Goal: Transaction & Acquisition: Purchase product/service

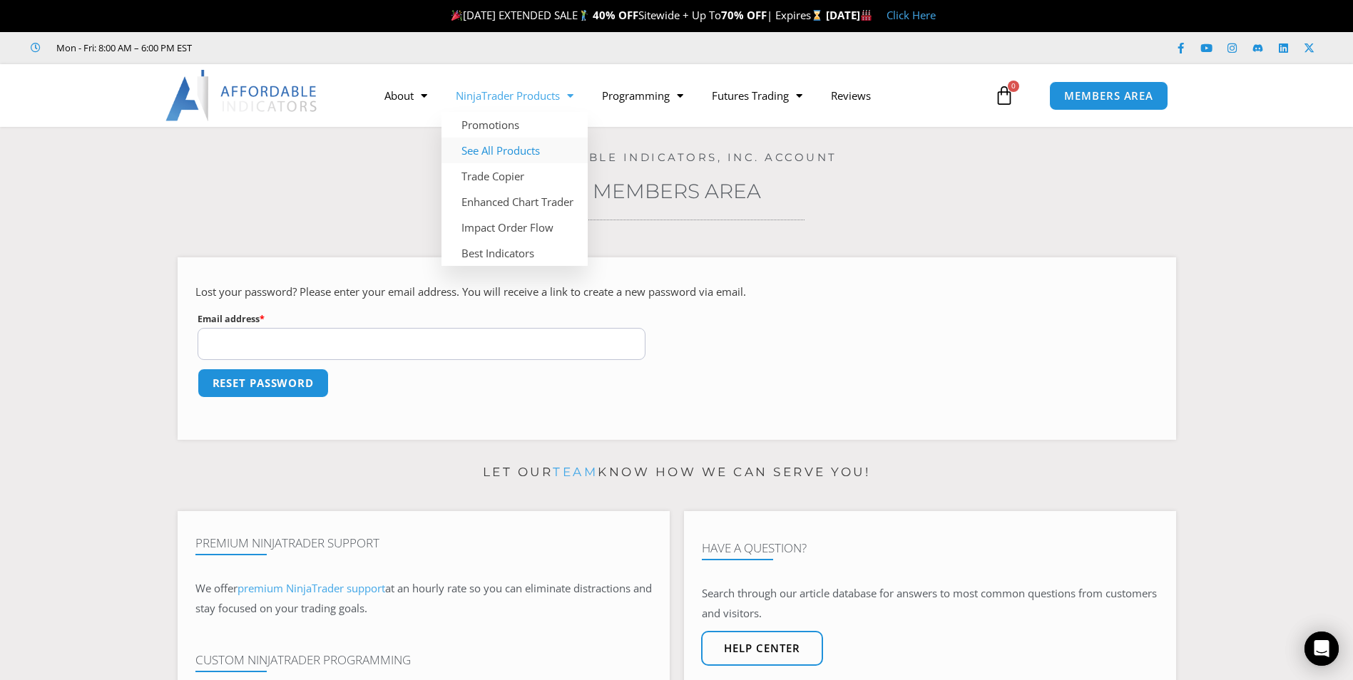
click at [537, 156] on link "See All Products" at bounding box center [514, 151] width 146 height 26
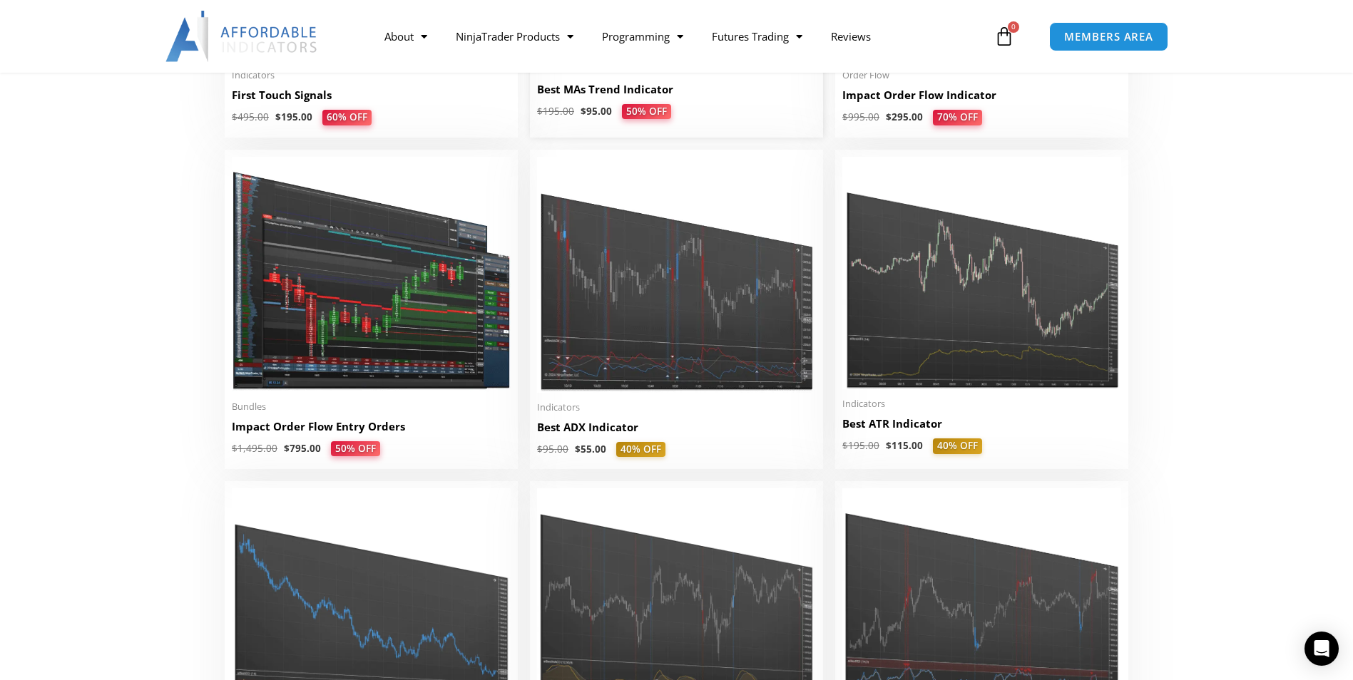
scroll to position [2353, 0]
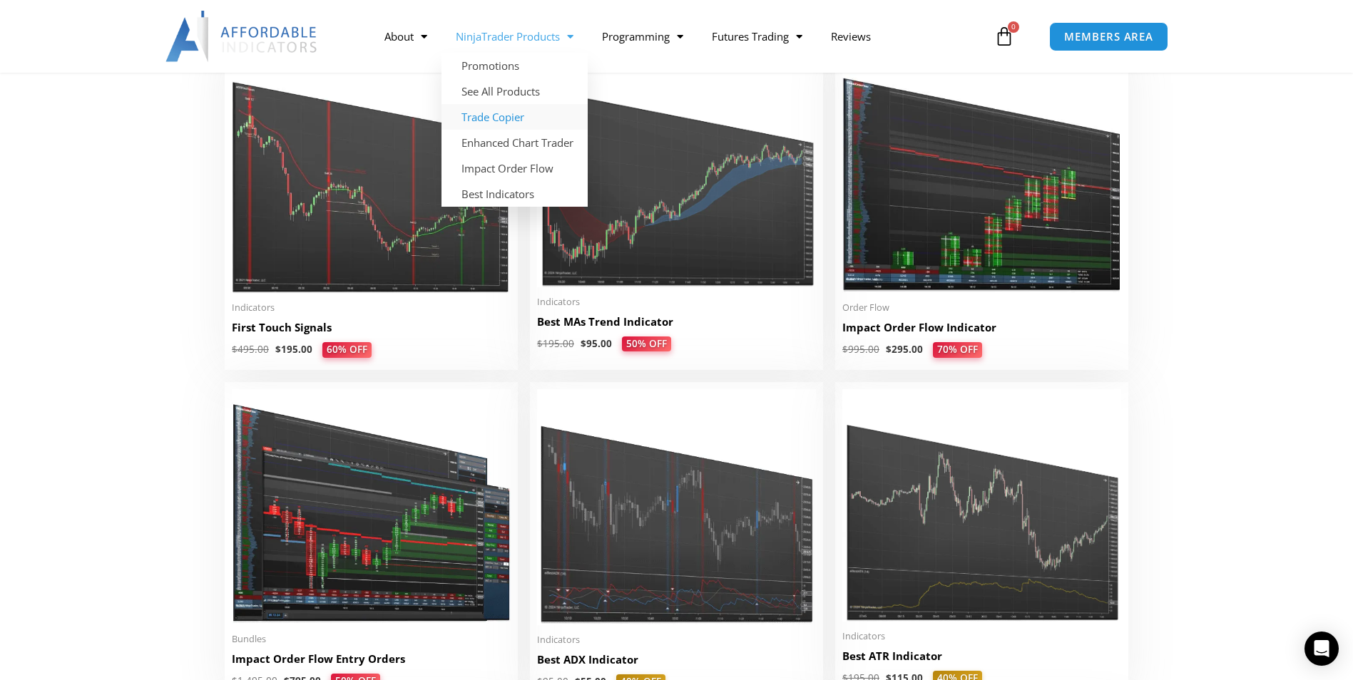
click at [476, 123] on link "Trade Copier" at bounding box center [514, 117] width 146 height 26
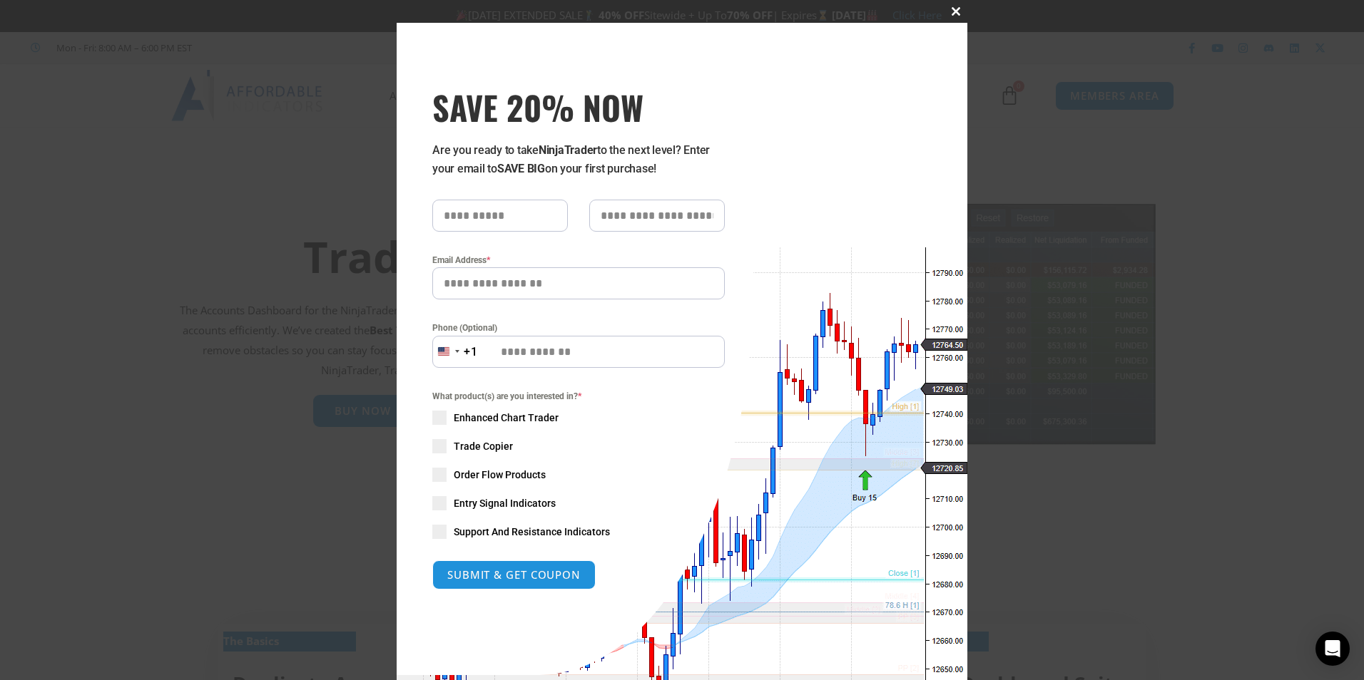
click at [948, 11] on span at bounding box center [955, 11] width 23 height 9
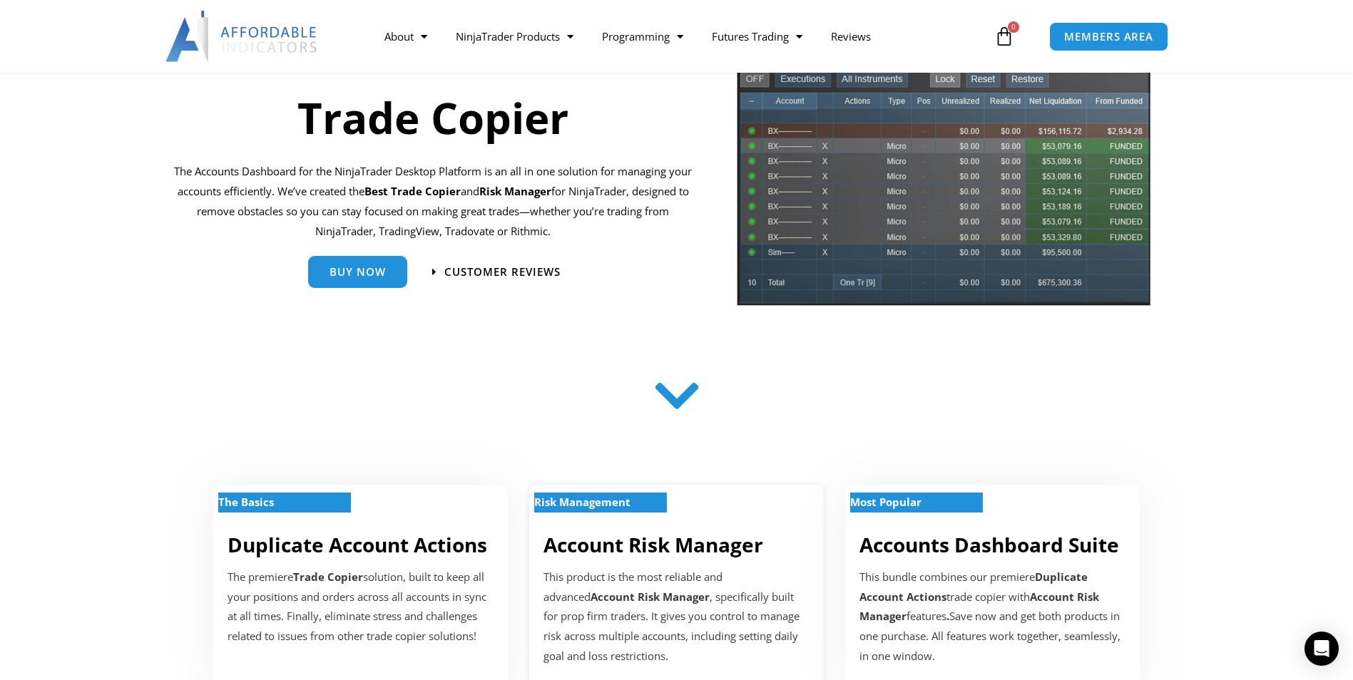
scroll to position [285, 0]
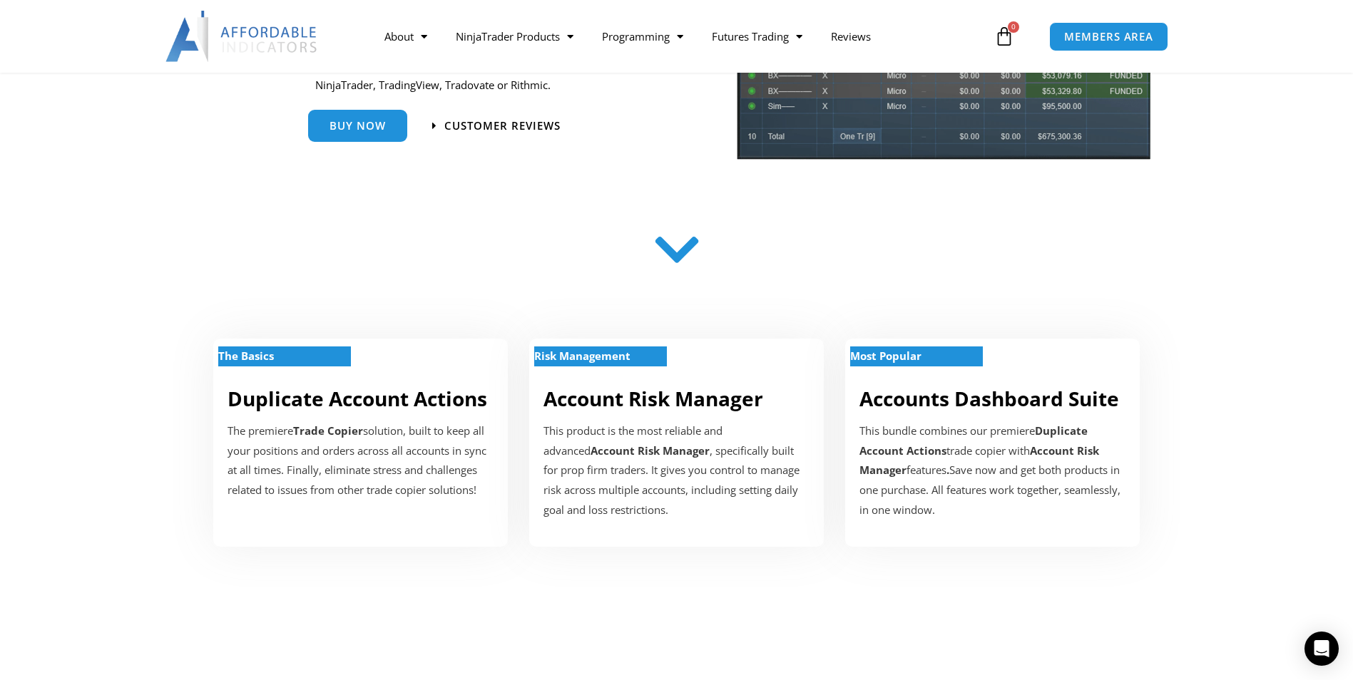
click at [684, 241] on icon at bounding box center [676, 250] width 51 height 51
click at [682, 263] on icon at bounding box center [676, 250] width 51 height 51
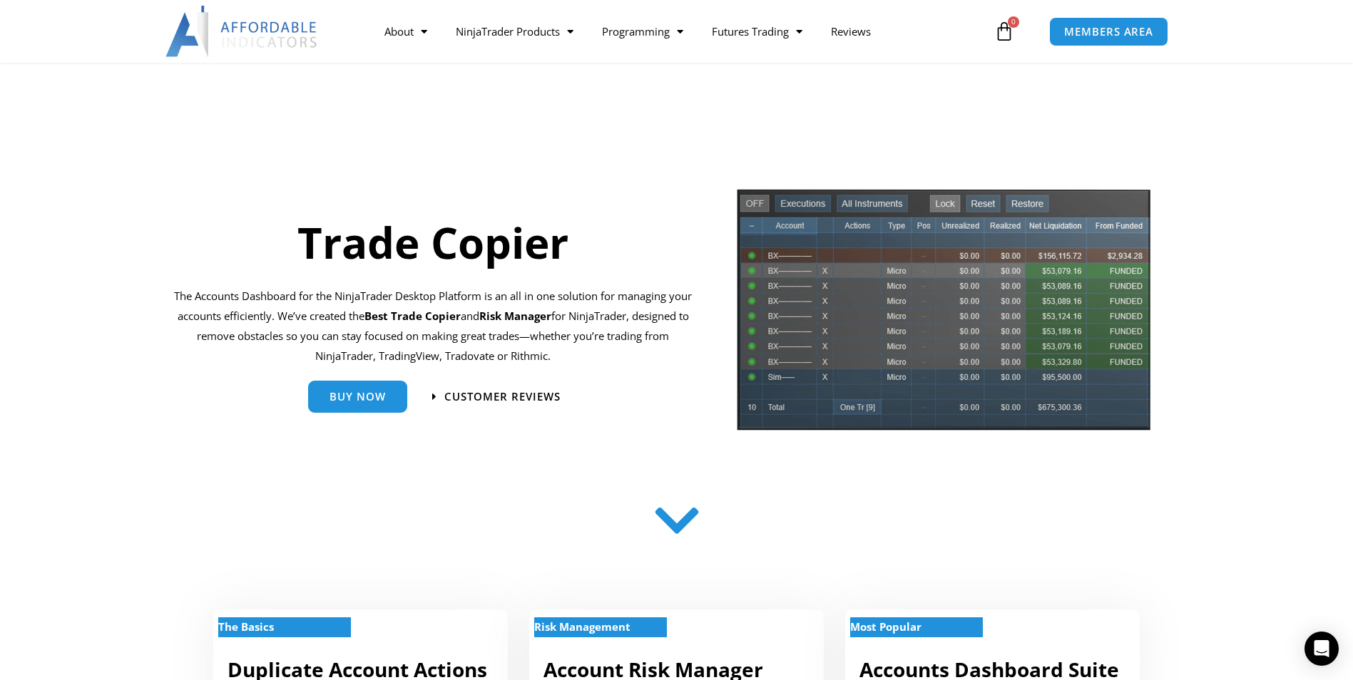
scroll to position [0, 0]
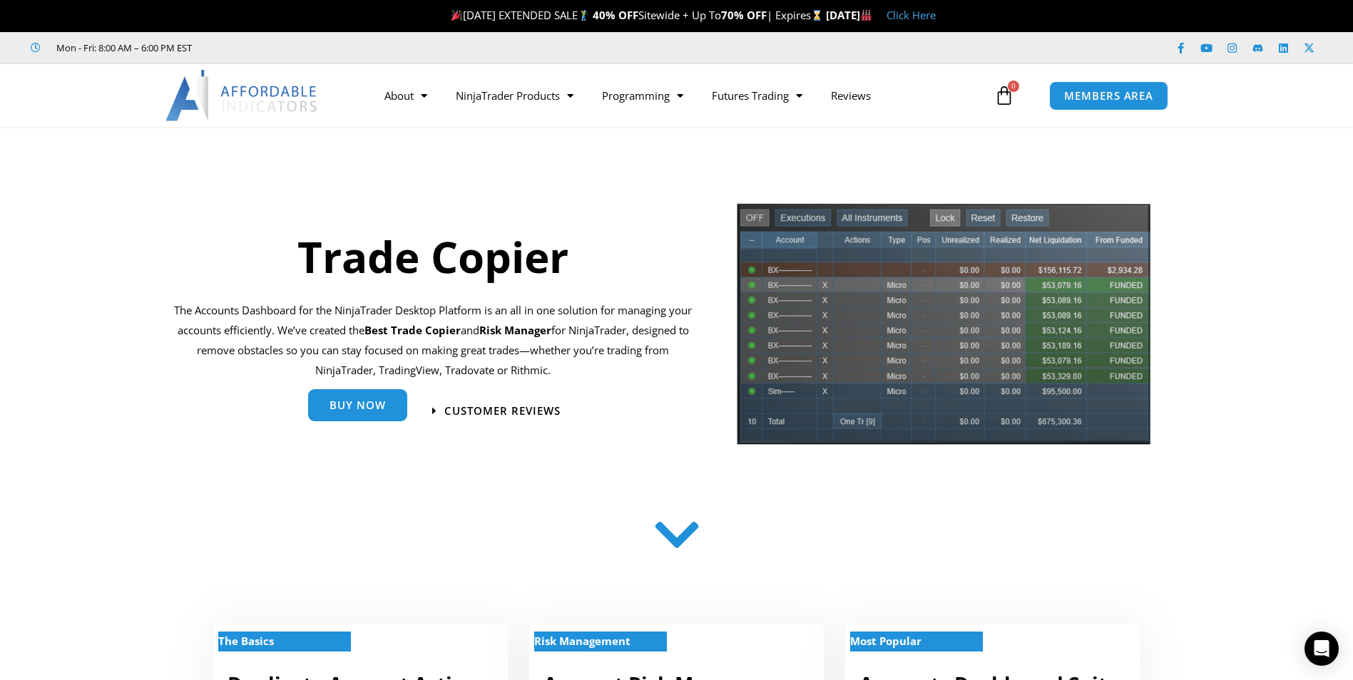
click at [381, 409] on span "Buy Now" at bounding box center [357, 405] width 56 height 11
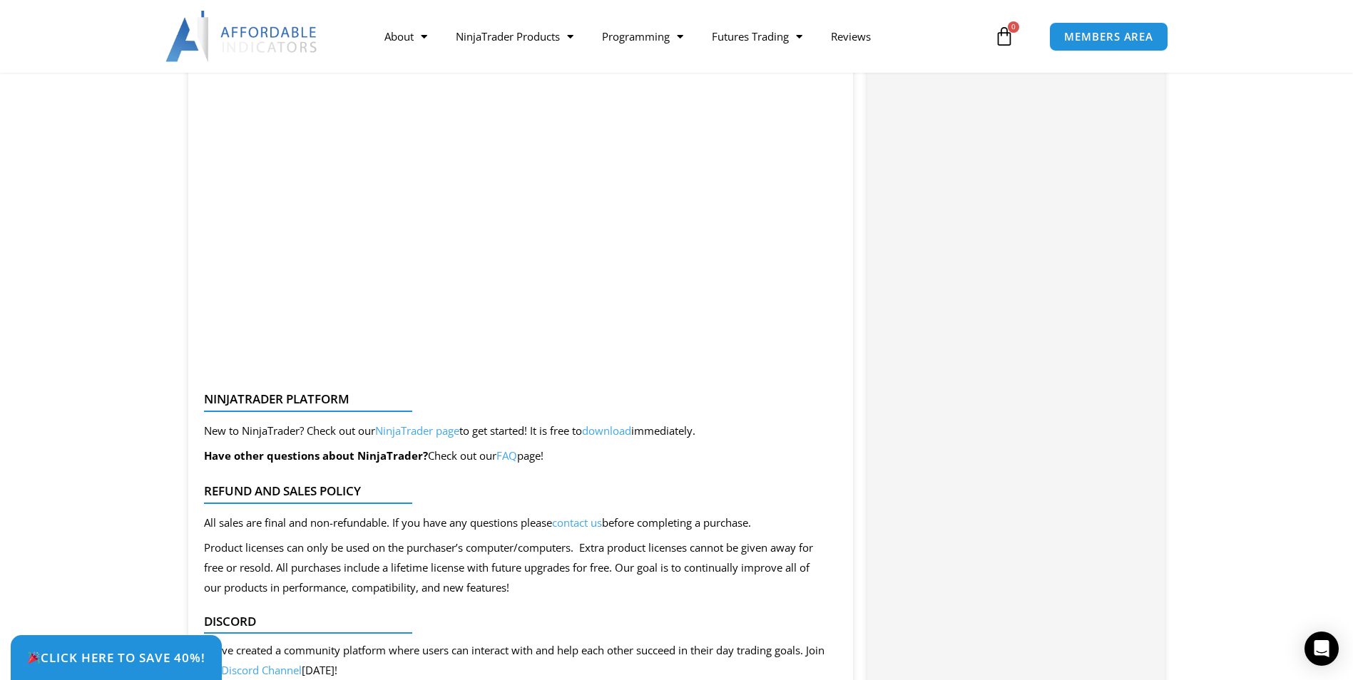
scroll to position [2353, 0]
